Goal: Information Seeking & Learning: Learn about a topic

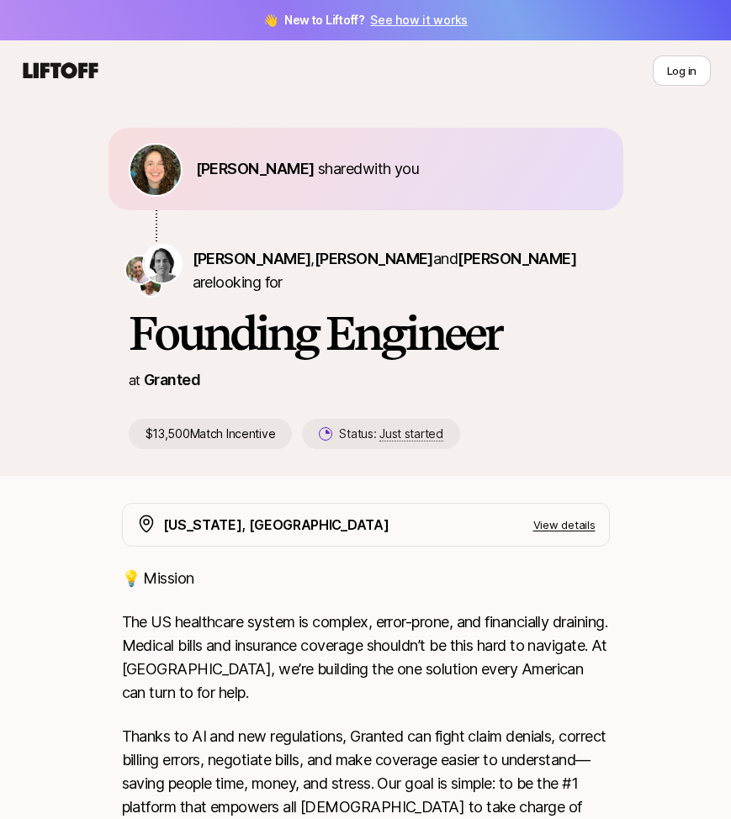
click at [68, 70] on icon at bounding box center [60, 71] width 81 height 24
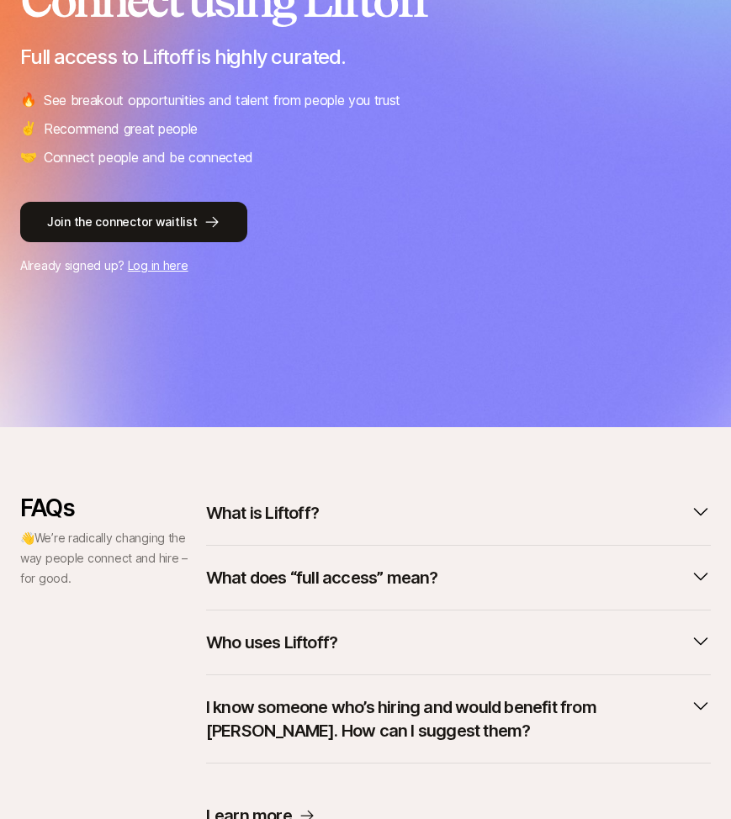
scroll to position [336, 0]
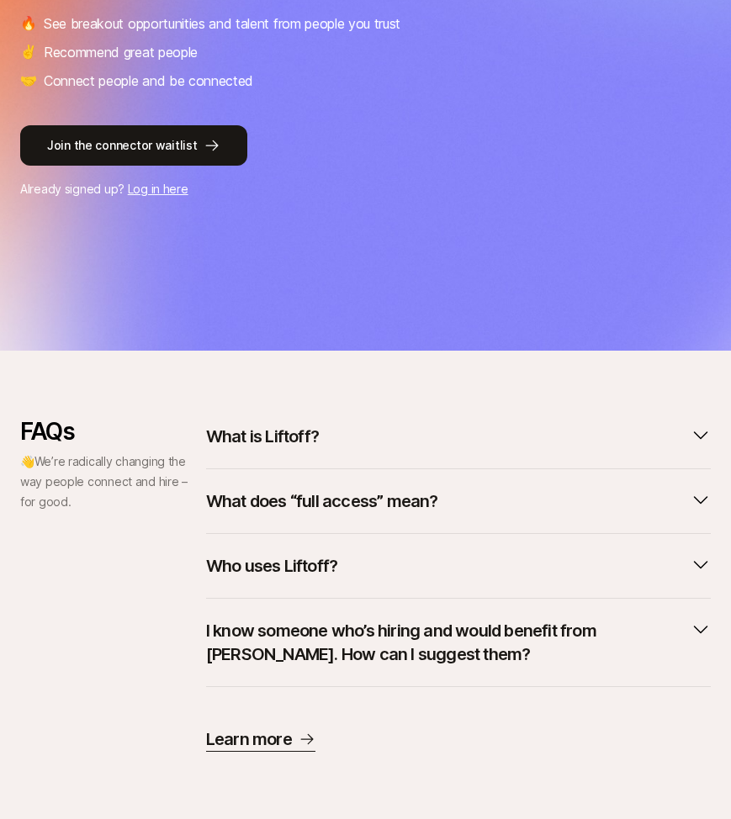
click at [272, 431] on p "What is Liftoff?" at bounding box center [262, 437] width 113 height 24
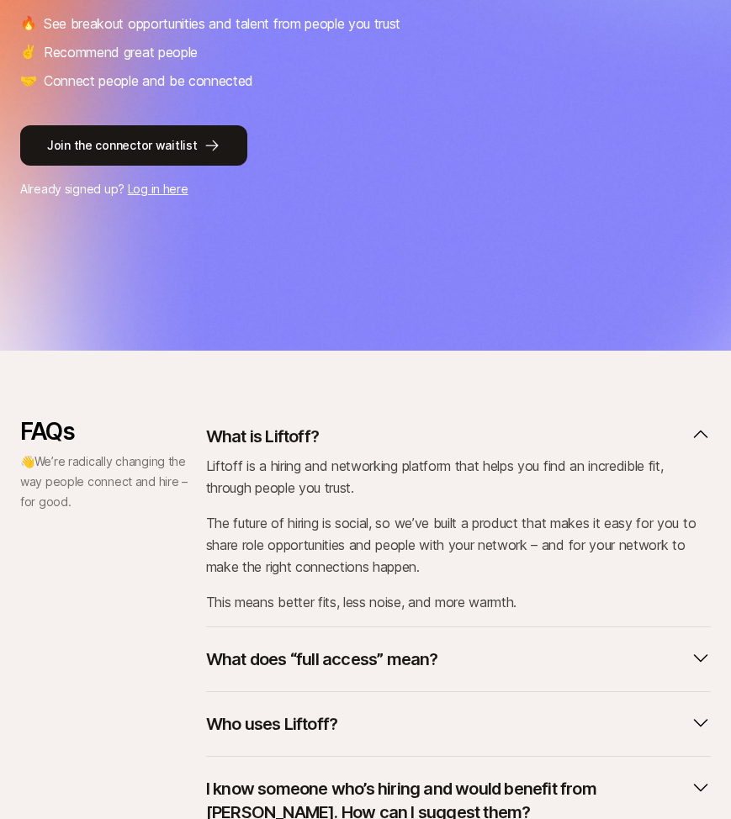
click at [272, 431] on p "What is Liftoff?" at bounding box center [262, 437] width 113 height 24
